Goal: Find specific page/section: Find specific page/section

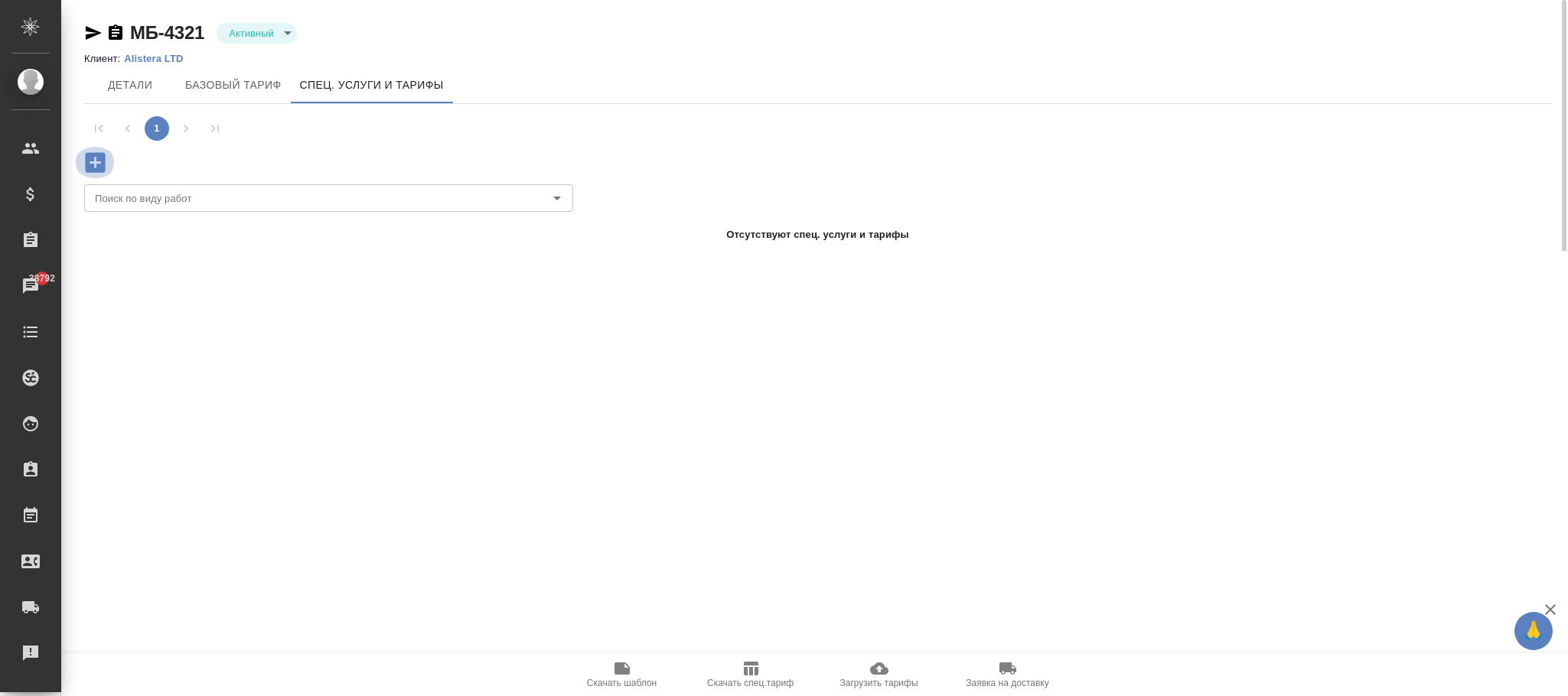
drag, startPoint x: 0, startPoint y: 0, endPoint x: 94, endPoint y: 159, distance: 184.7
click at [94, 159] on icon "button" at bounding box center [94, 162] width 20 height 20
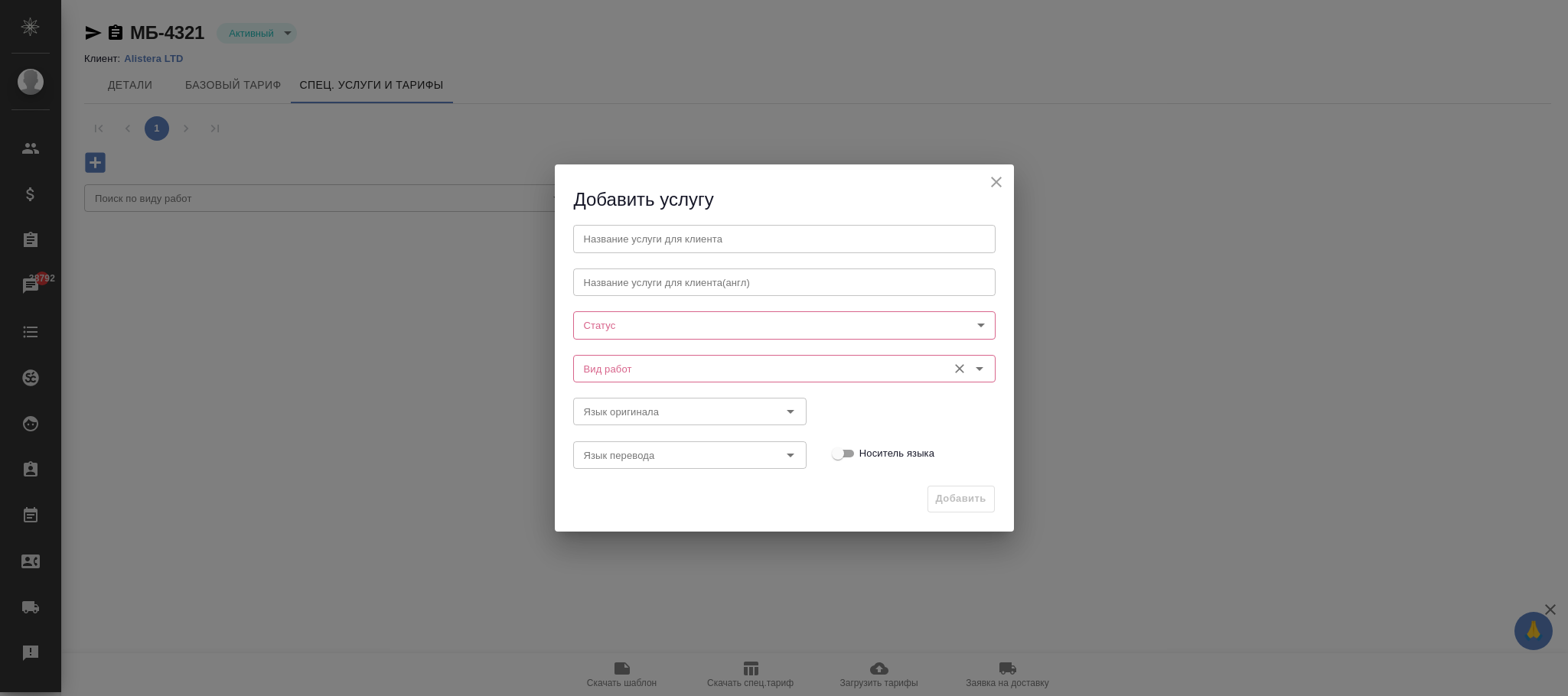
click at [631, 372] on input "Вид работ" at bounding box center [758, 368] width 362 height 18
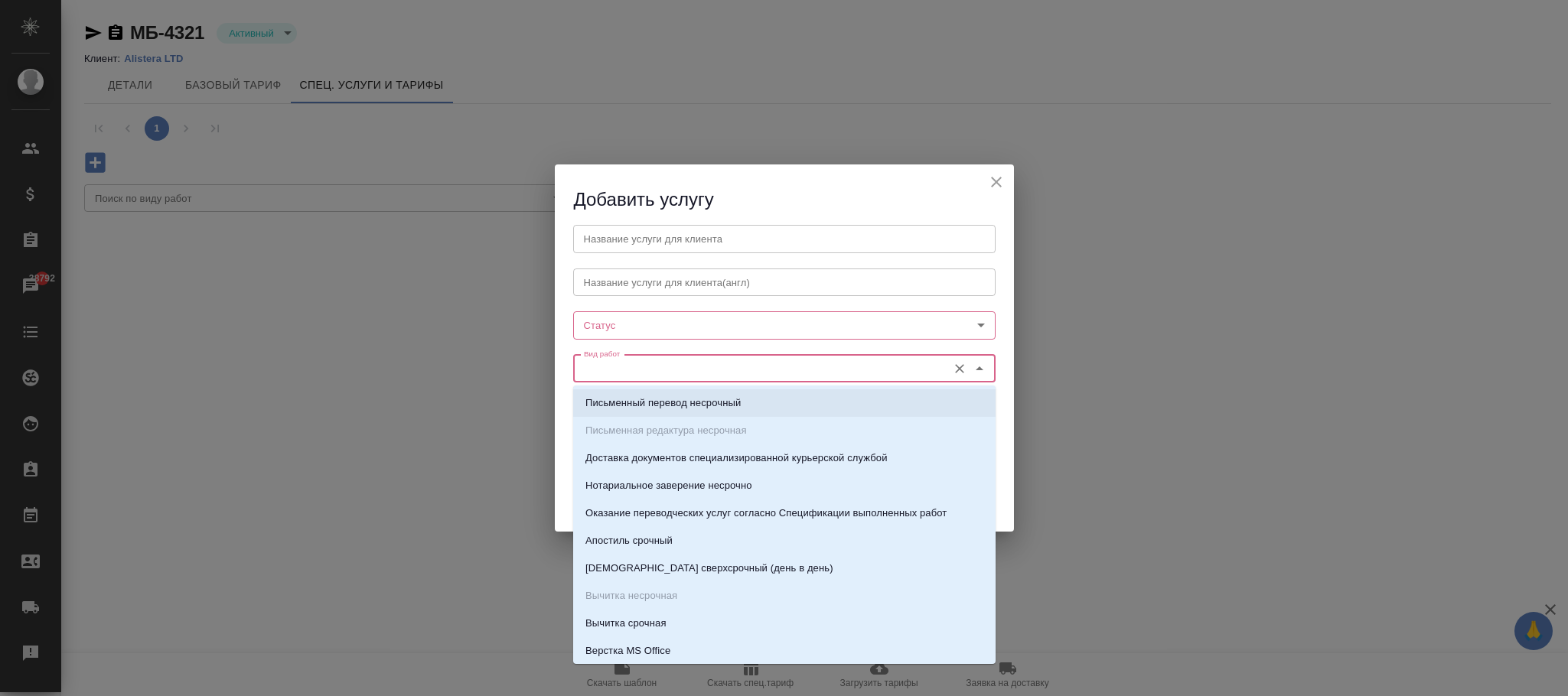
click at [631, 324] on body "🙏 .cls-1 fill:#fff; AWATERA [PERSON_NAME]fokina Клиенты Спецификации Заказы 387…" at bounding box center [784, 348] width 1568 height 696
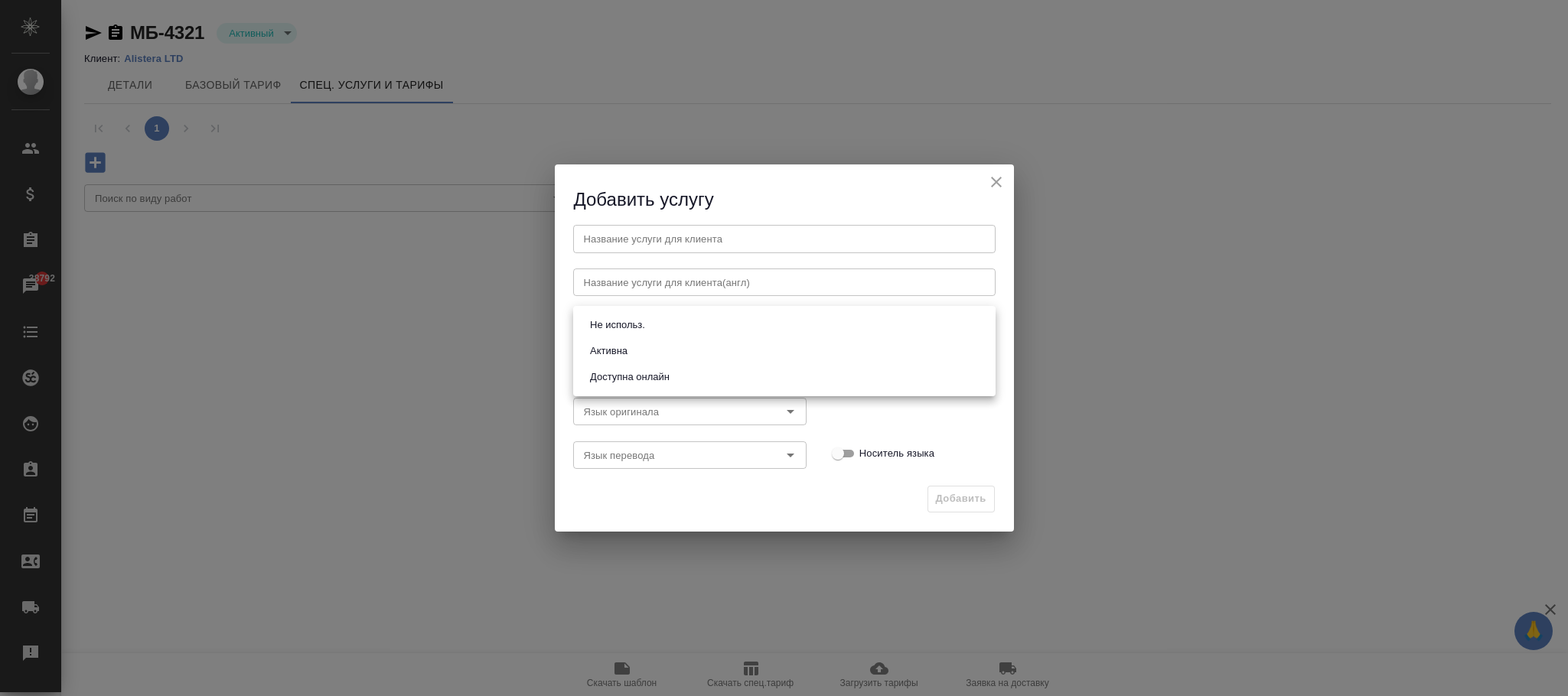
click at [994, 187] on div at bounding box center [784, 348] width 1568 height 696
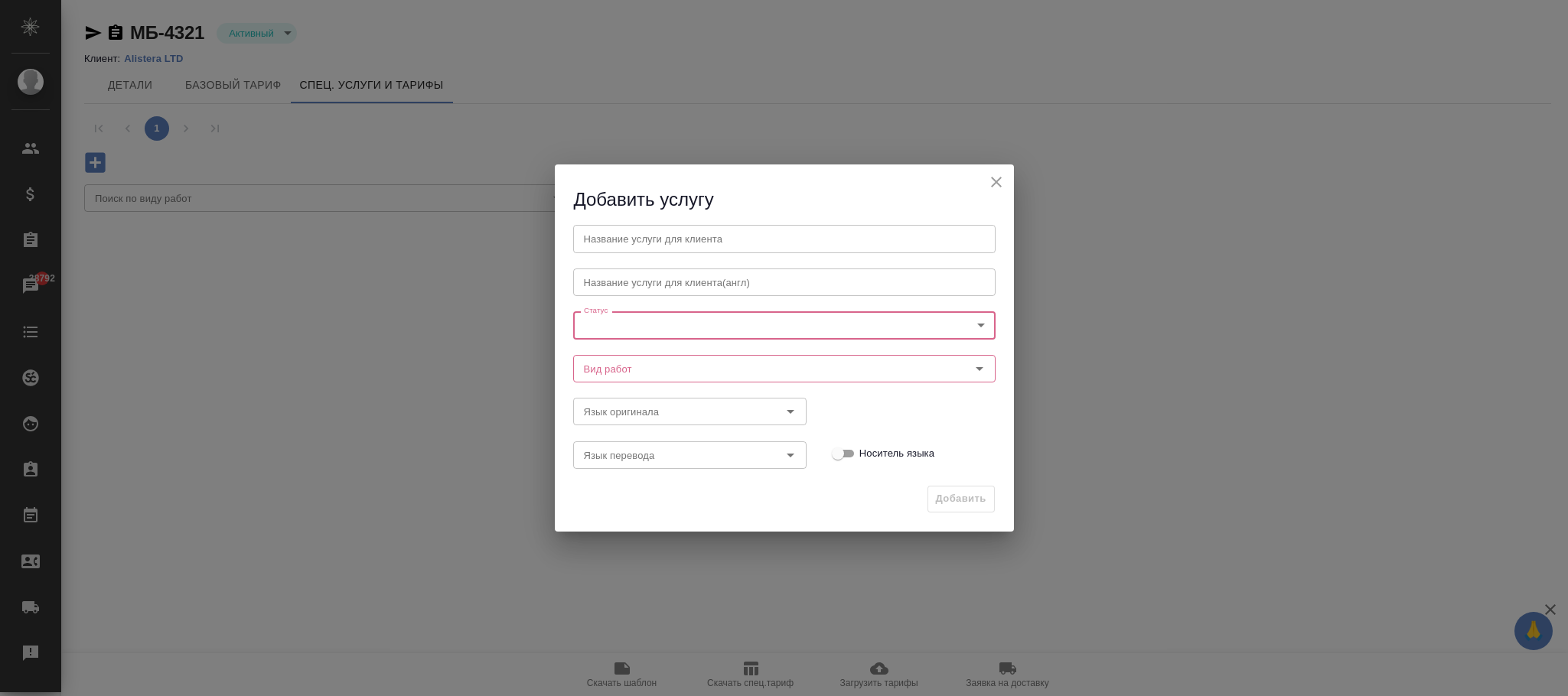
click at [999, 182] on icon "close" at bounding box center [996, 181] width 18 height 18
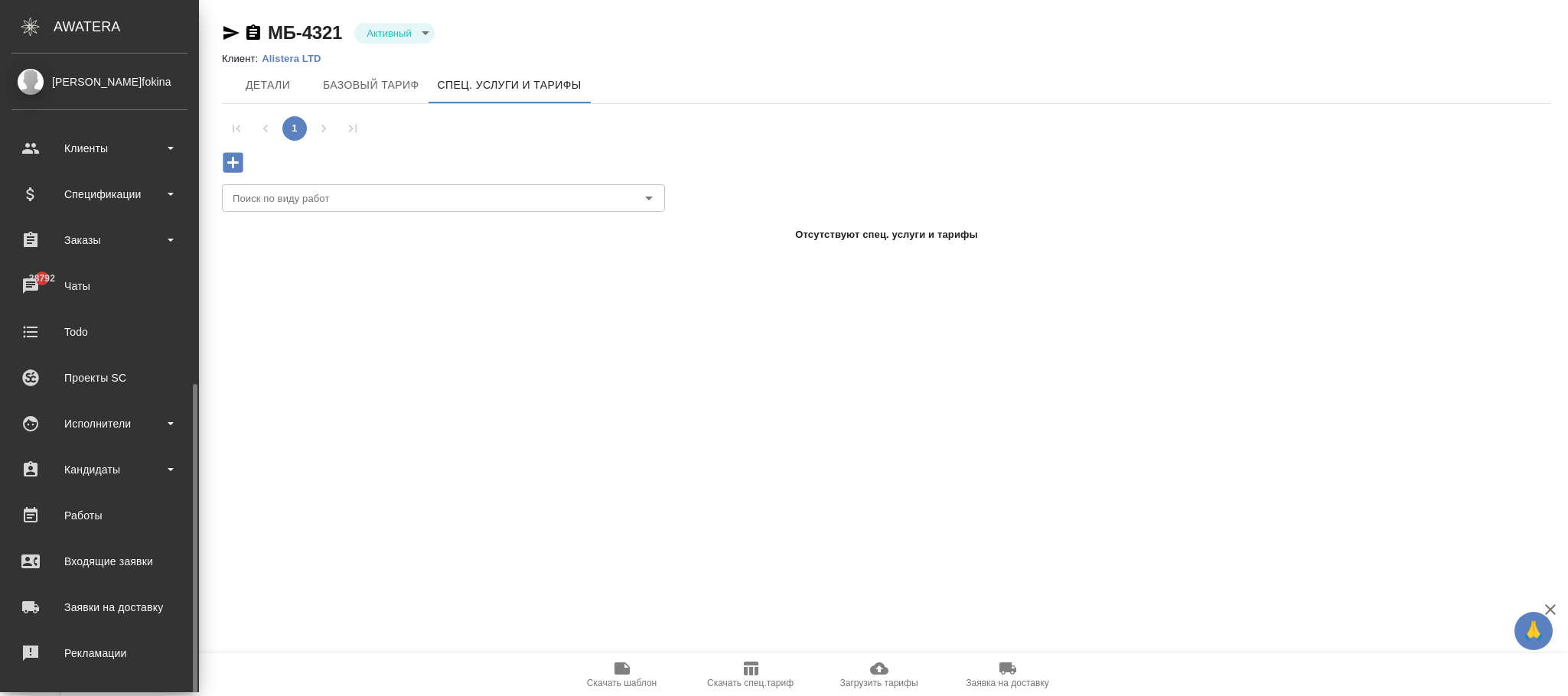
scroll to position [186, 0]
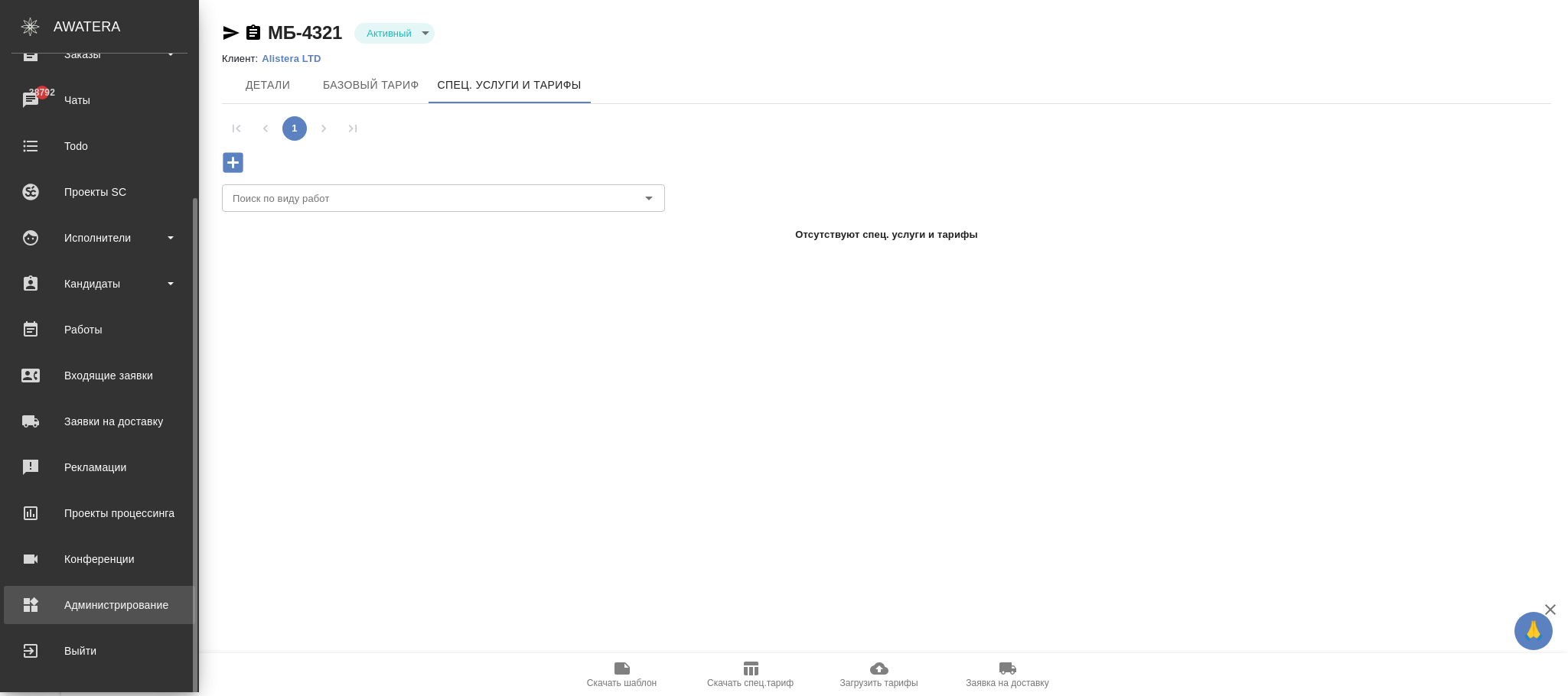
click at [123, 595] on div "Администрирование" at bounding box center [100, 605] width 176 height 23
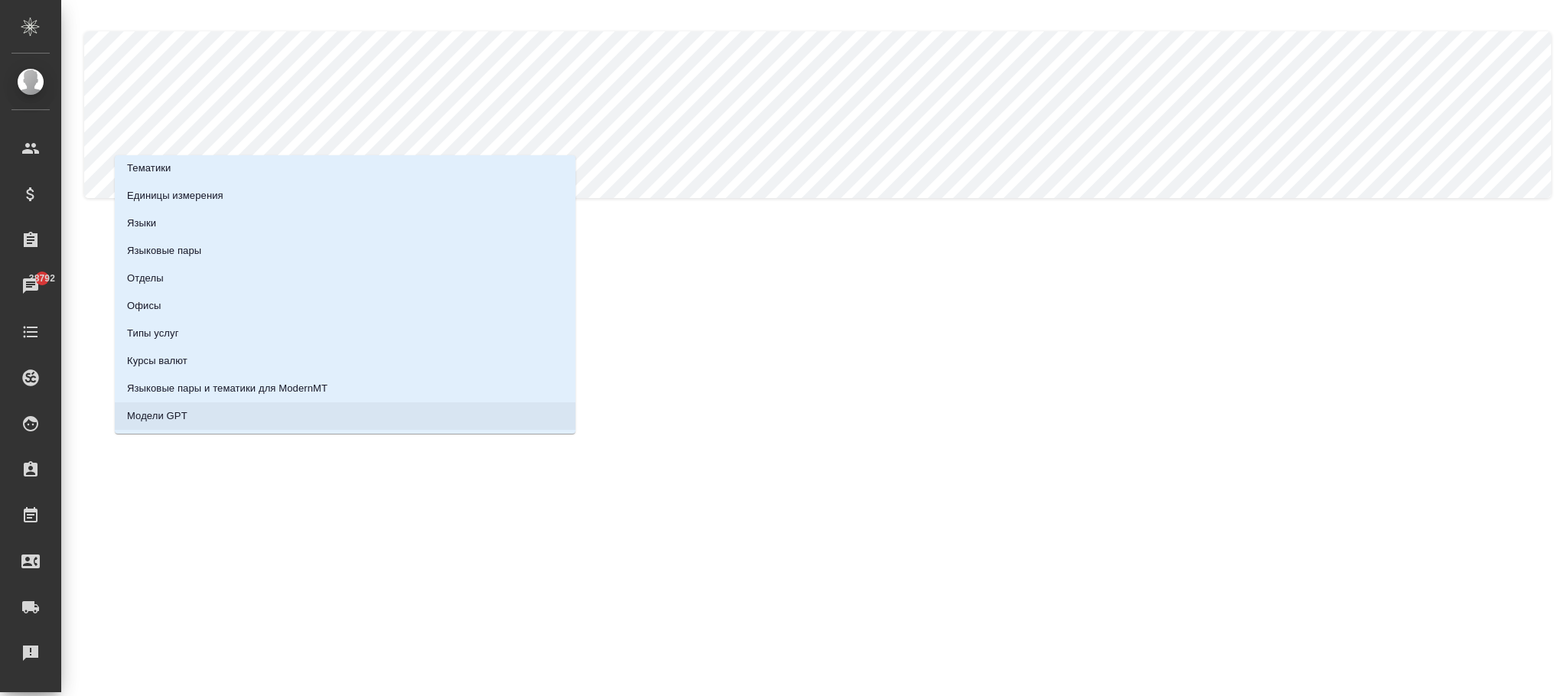
scroll to position [24, 0]
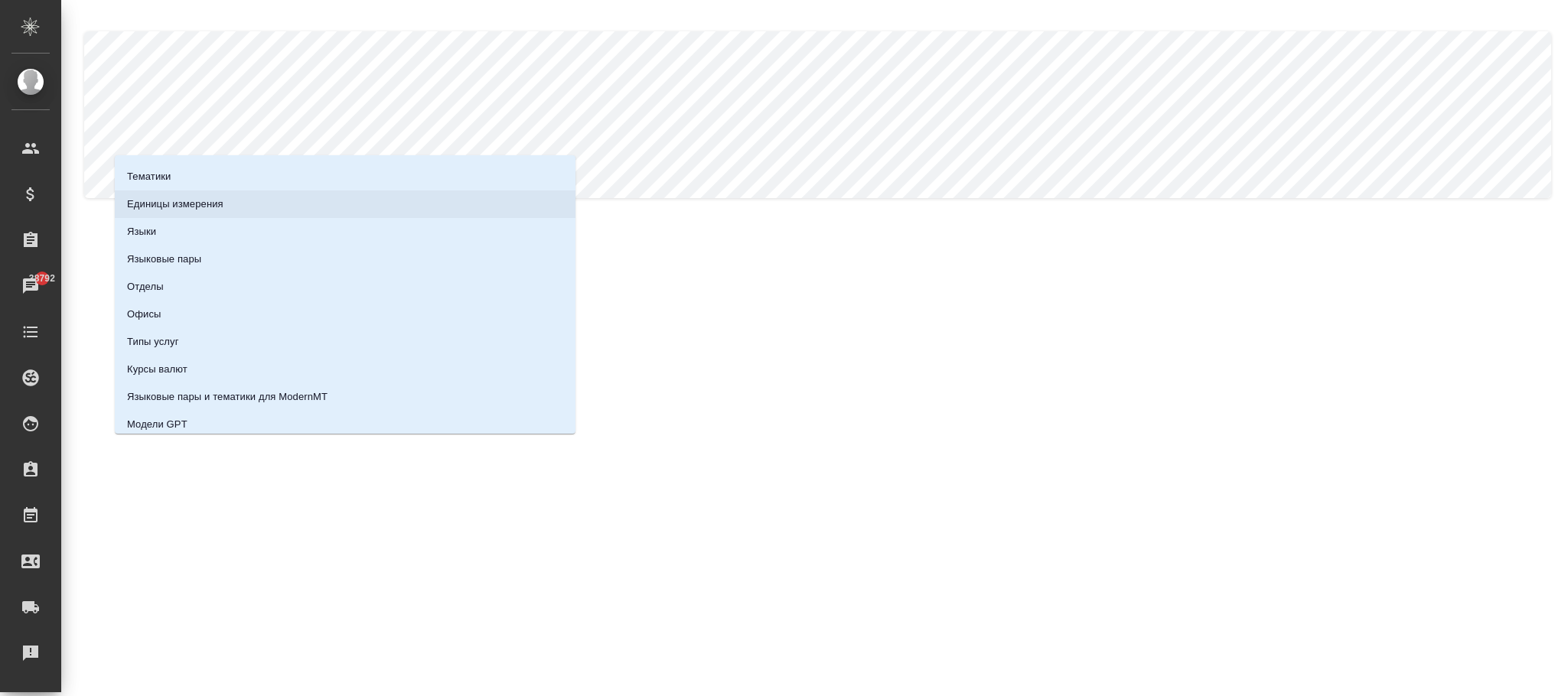
click at [203, 210] on p "Единицы измерения" at bounding box center [175, 203] width 97 height 15
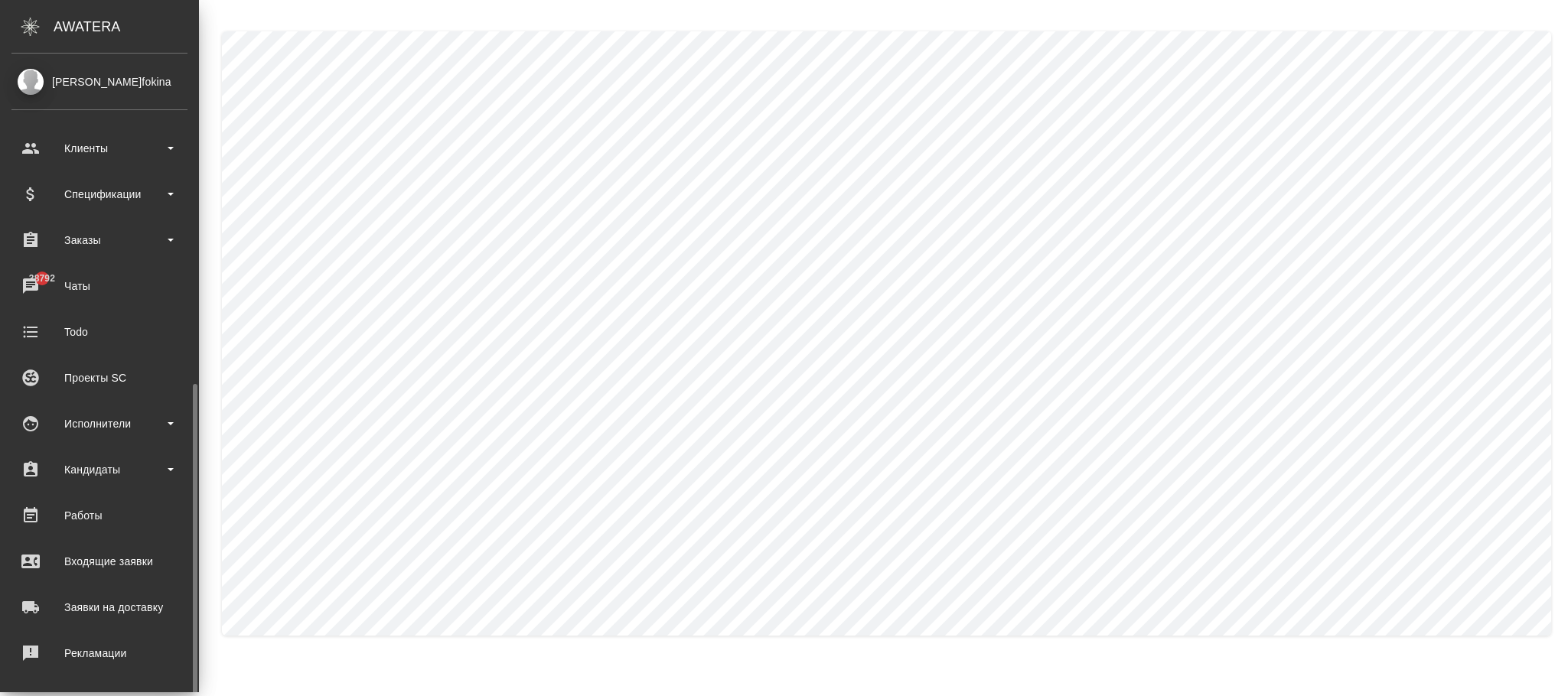
scroll to position [186, 0]
